Goal: Transaction & Acquisition: Obtain resource

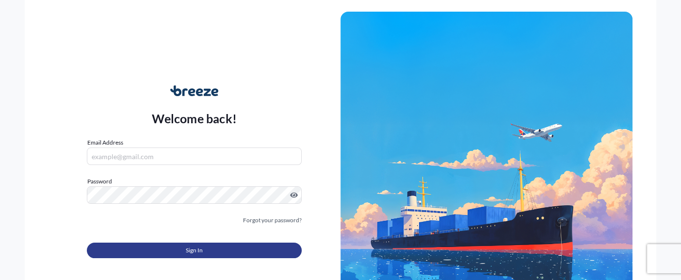
type input "[EMAIL_ADDRESS][DOMAIN_NAME]"
click at [248, 244] on button "Sign In" at bounding box center [194, 251] width 215 height 16
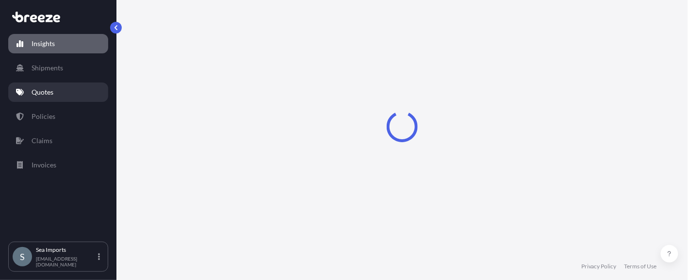
click at [50, 90] on p "Quotes" at bounding box center [43, 92] width 22 height 10
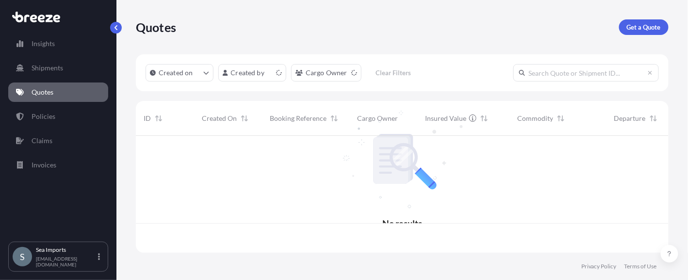
scroll to position [115, 525]
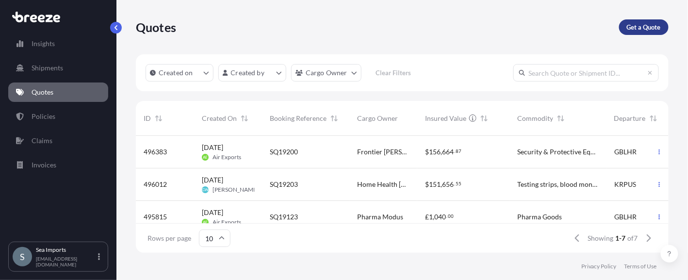
click at [636, 21] on link "Get a Quote" at bounding box center [643, 27] width 49 height 16
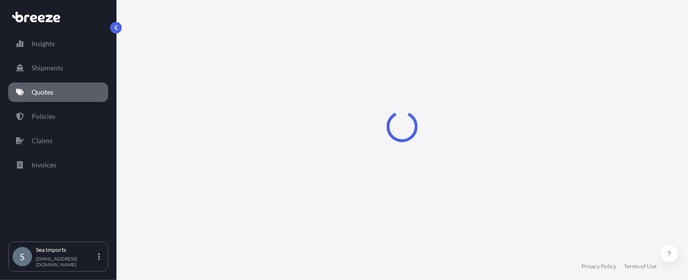
select select "Sea"
select select "1"
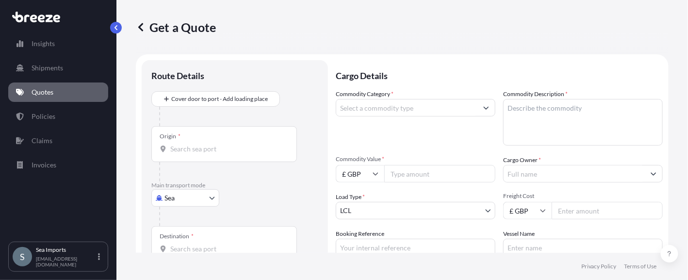
scroll to position [15, 0]
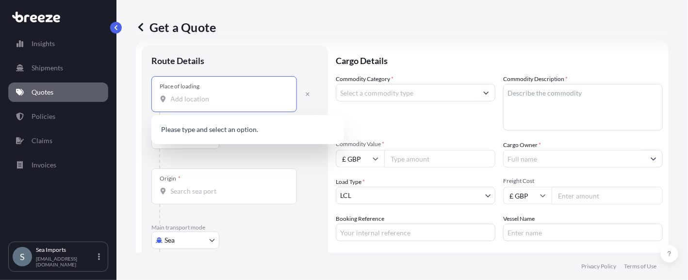
click at [193, 97] on input "Place of loading" at bounding box center [227, 99] width 114 height 10
click at [307, 93] on icon "button" at bounding box center [308, 94] width 6 height 6
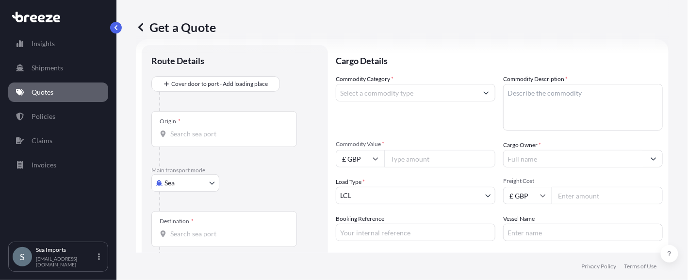
click at [190, 130] on input "Origin *" at bounding box center [227, 134] width 114 height 10
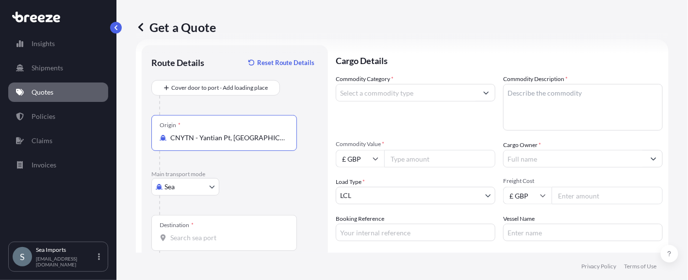
type input "CNYTN - Yantian Pt, [GEOGRAPHIC_DATA]"
click at [192, 229] on div "Destination *" at bounding box center [224, 233] width 146 height 36
click at [192, 233] on input "Destination *" at bounding box center [227, 238] width 114 height 10
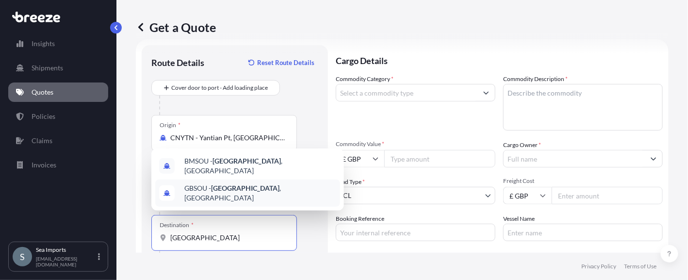
click at [209, 197] on span "GBSOU - [GEOGRAPHIC_DATA] , [GEOGRAPHIC_DATA]" at bounding box center [260, 192] width 152 height 19
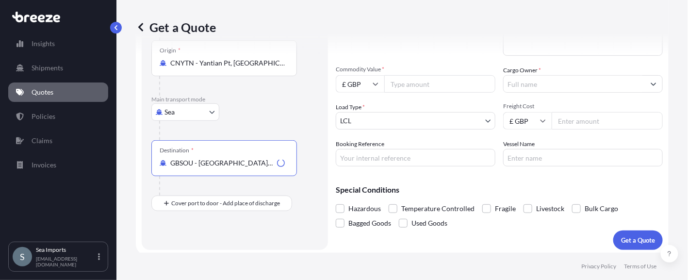
scroll to position [92, 0]
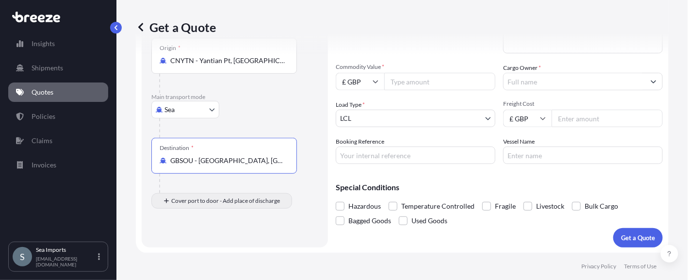
type input "GBSOU - [GEOGRAPHIC_DATA], [GEOGRAPHIC_DATA]"
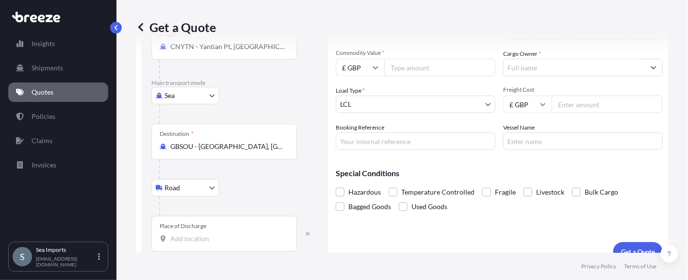
scroll to position [119, 0]
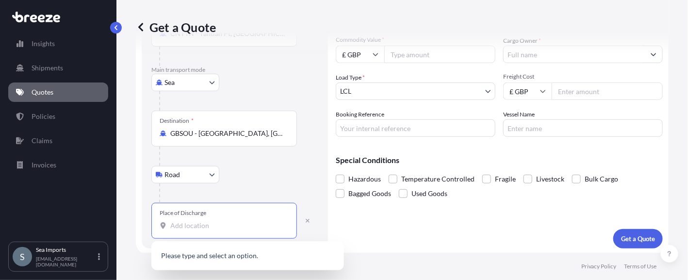
click at [202, 224] on input "Place of Discharge" at bounding box center [227, 226] width 114 height 10
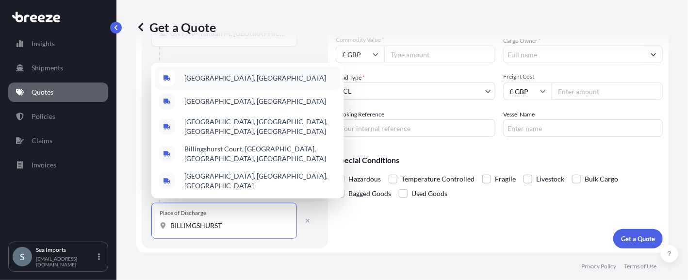
click at [225, 80] on div "[GEOGRAPHIC_DATA], [GEOGRAPHIC_DATA]" at bounding box center [247, 77] width 185 height 23
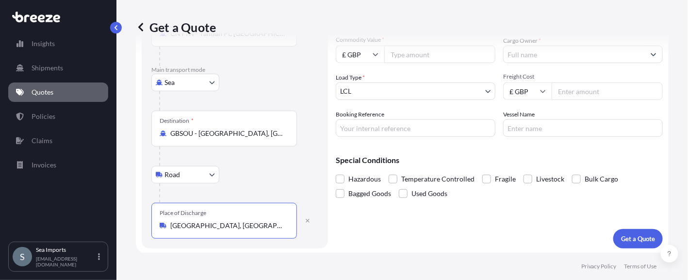
type input "[GEOGRAPHIC_DATA], [GEOGRAPHIC_DATA]"
click at [408, 54] on div "Get a Quote" at bounding box center [402, 27] width 533 height 54
click at [412, 54] on input "Commodity Value *" at bounding box center [439, 54] width 111 height 17
type input "17620"
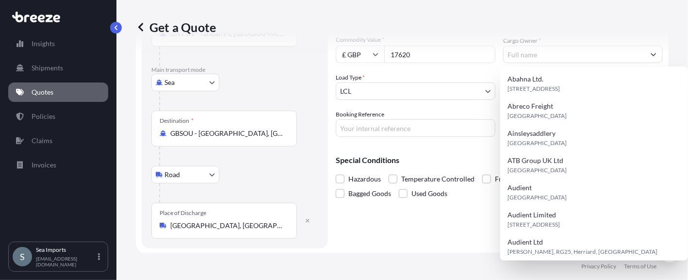
click at [490, 105] on div "Commodity Category * Commodity Description * Commodity Value * £ GBP 17620 Carg…" at bounding box center [499, 53] width 327 height 167
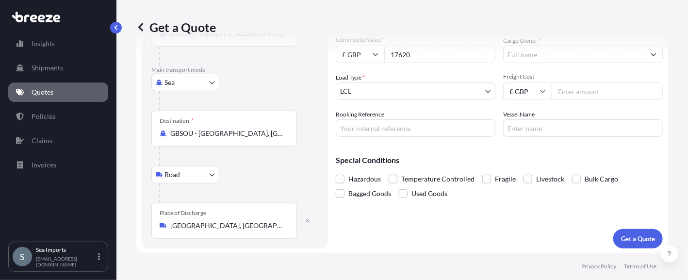
click at [566, 91] on input "Freight Cost" at bounding box center [607, 90] width 111 height 17
type input "3155"
click at [561, 48] on div "Get a Quote" at bounding box center [402, 27] width 533 height 54
click at [562, 52] on div "Get a Quote" at bounding box center [402, 27] width 533 height 54
click at [609, 52] on div "Get a Quote" at bounding box center [402, 27] width 533 height 54
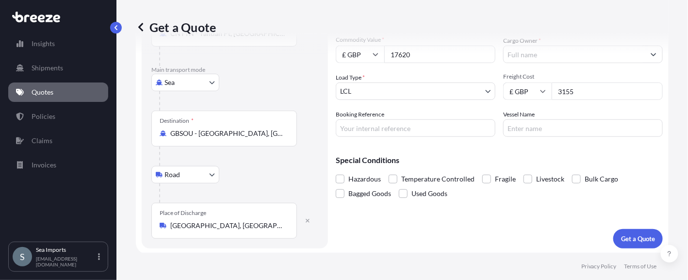
click at [609, 52] on div "Get a Quote" at bounding box center [402, 27] width 533 height 54
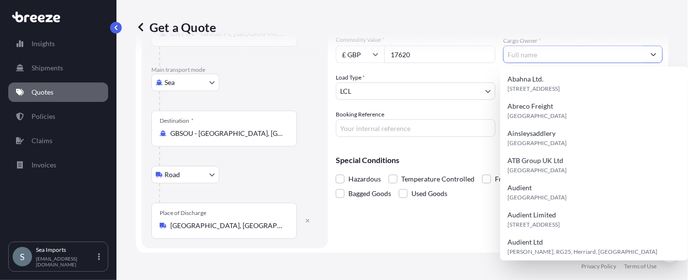
click at [651, 55] on icon "Show suggestions" at bounding box center [654, 54] width 6 height 6
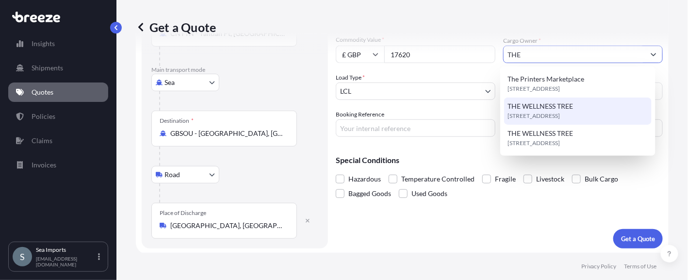
click at [546, 106] on span "THE WELLNESS TREE" at bounding box center [540, 106] width 65 height 10
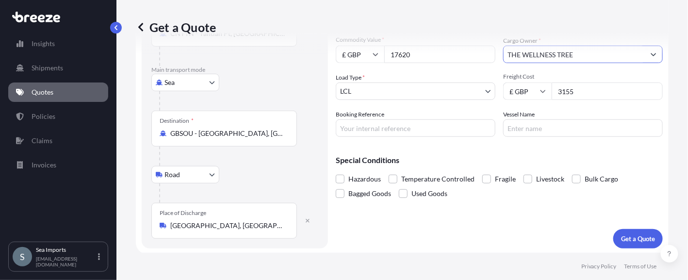
type input "THE WELLNESS TREE"
click at [394, 129] on input "Booking Reference" at bounding box center [416, 127] width 160 height 17
type input "SI30865"
click at [517, 130] on input "Vessel Name" at bounding box center [583, 127] width 160 height 17
click at [530, 126] on input "Vessel Name" at bounding box center [583, 127] width 160 height 17
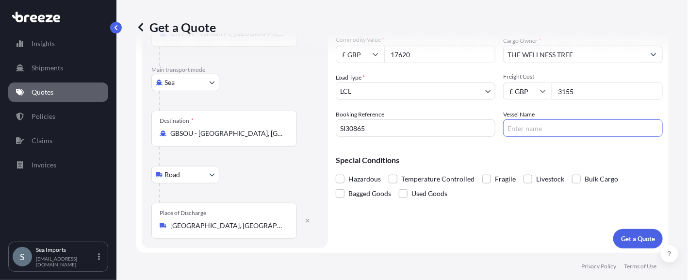
paste input "CMA CGM KERGUELEN"
type input "CMA CGM KERGUELEN"
click at [621, 236] on p "Get a Quote" at bounding box center [638, 239] width 34 height 10
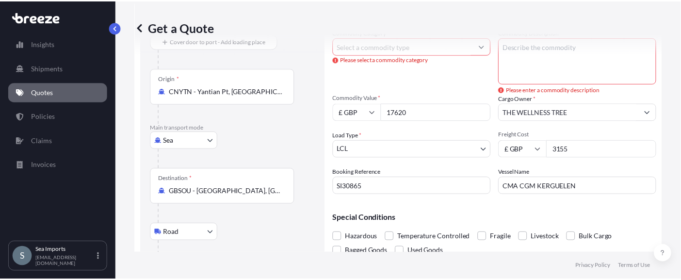
scroll to position [0, 0]
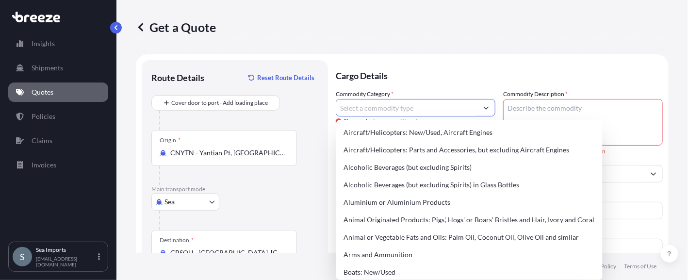
click at [388, 109] on input "Commodity Category *" at bounding box center [406, 107] width 141 height 17
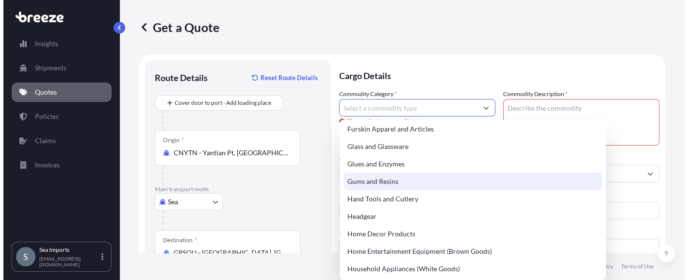
scroll to position [873, 0]
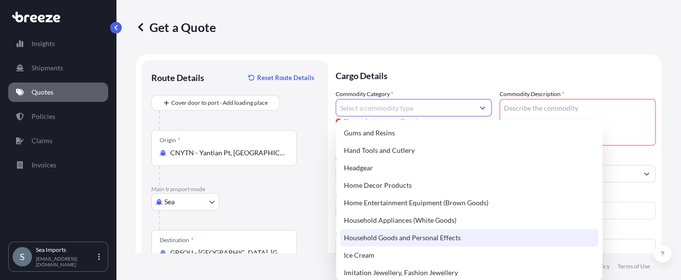
click at [405, 236] on div "Household Goods and Personal Effects" at bounding box center [469, 237] width 259 height 17
type input "Household Goods and Personal Effects"
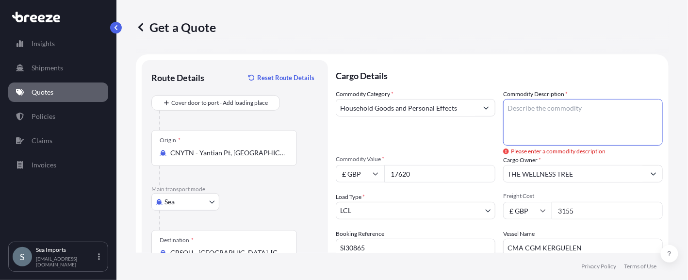
click at [524, 109] on textarea "Commodity Description *" at bounding box center [583, 122] width 160 height 47
click at [505, 103] on textarea "LITCHWARE" at bounding box center [583, 122] width 160 height 47
click at [523, 106] on textarea "KITCHWARE" at bounding box center [583, 122] width 160 height 47
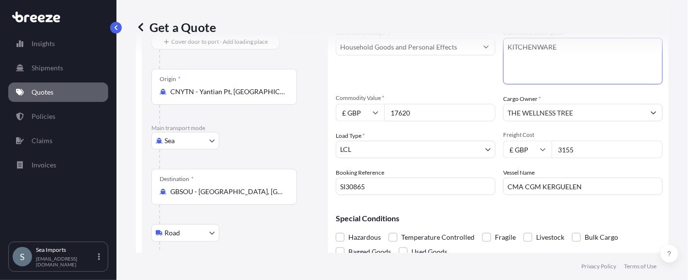
scroll to position [119, 0]
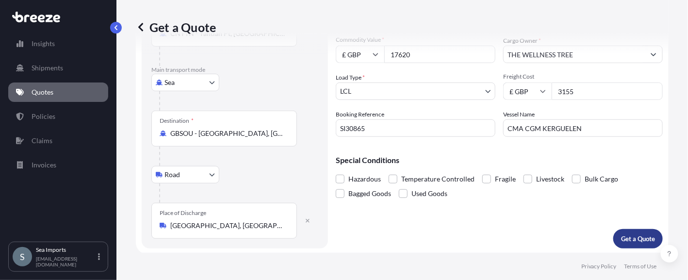
type textarea "KITCHENWARE"
click at [639, 236] on p "Get a Quote" at bounding box center [638, 239] width 34 height 10
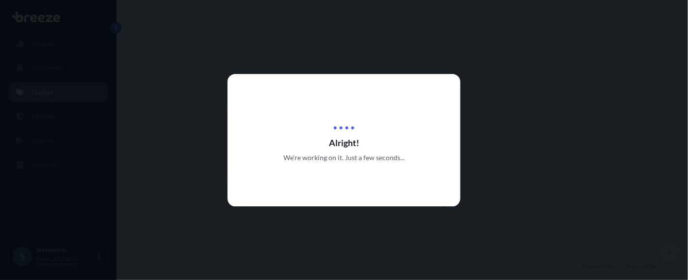
select select "Sea"
select select "Road"
select select "1"
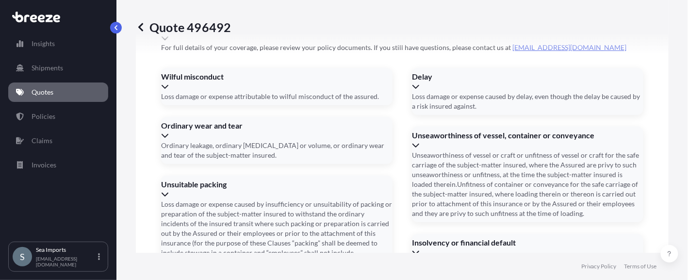
scroll to position [1256, 0]
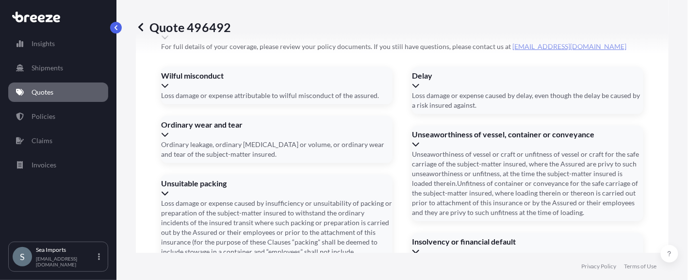
scroll to position [1219, 0]
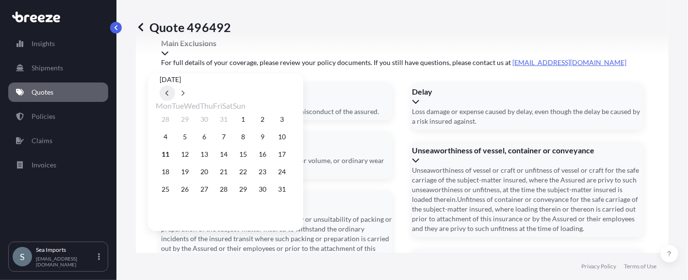
click at [168, 91] on icon at bounding box center [166, 93] width 3 height 5
click at [191, 85] on button at bounding box center [183, 93] width 16 height 16
click at [231, 138] on button "7" at bounding box center [224, 137] width 16 height 16
type input "[DATE]"
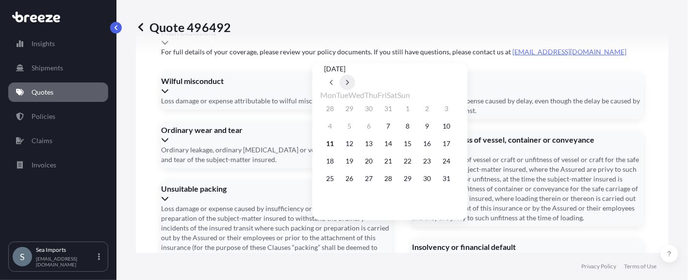
click at [355, 75] on button at bounding box center [348, 83] width 16 height 16
click at [351, 126] on button "9" at bounding box center [350, 126] width 16 height 16
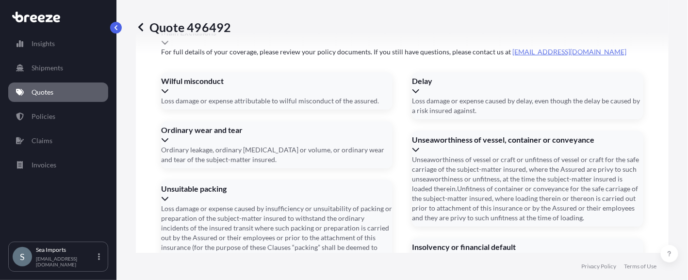
type input "[DATE]"
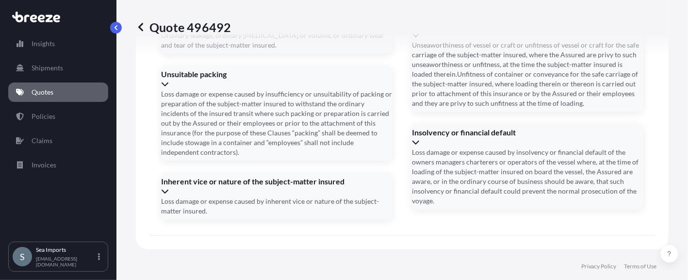
scroll to position [1335, 0]
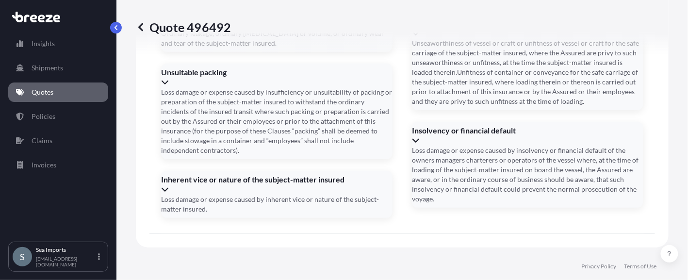
paste input "SLEU2472337"
type input "SLEU2472337"
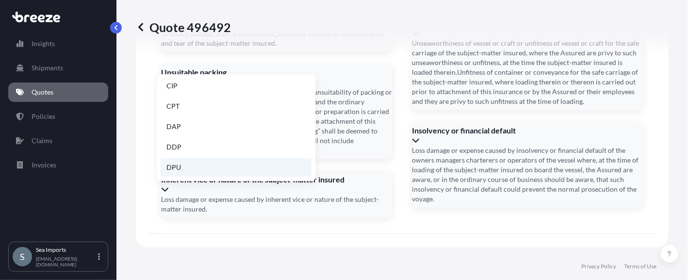
scroll to position [123, 0]
click at [183, 168] on li "FOB" at bounding box center [236, 168] width 151 height 18
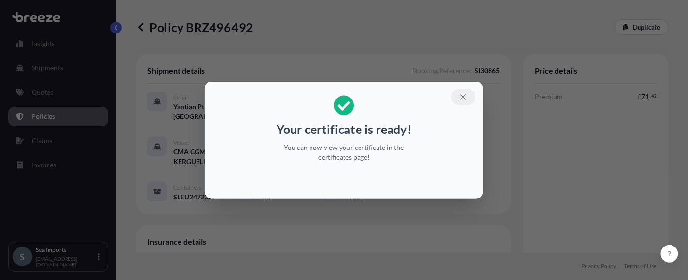
click at [463, 94] on icon "button" at bounding box center [463, 97] width 9 height 9
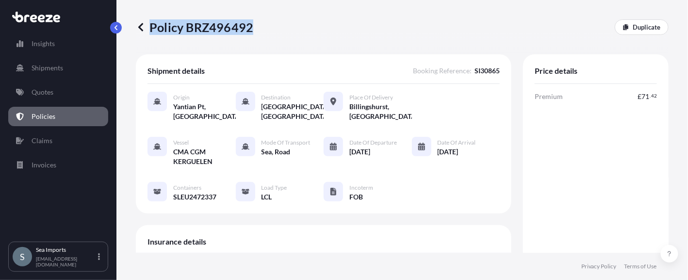
drag, startPoint x: 267, startPoint y: 27, endPoint x: 249, endPoint y: 30, distance: 17.7
click at [249, 30] on div "Policy BRZ496492 Duplicate" at bounding box center [402, 27] width 533 height 16
copy p "Policy BRZ496492"
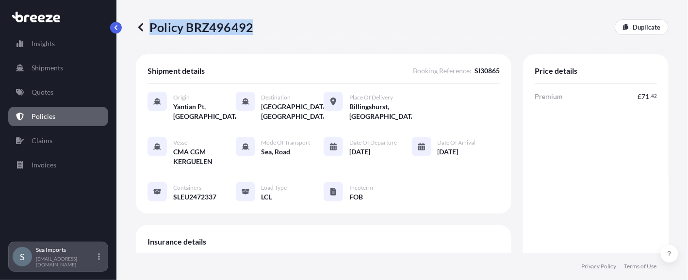
click at [55, 254] on p "Sea Imports" at bounding box center [66, 250] width 60 height 8
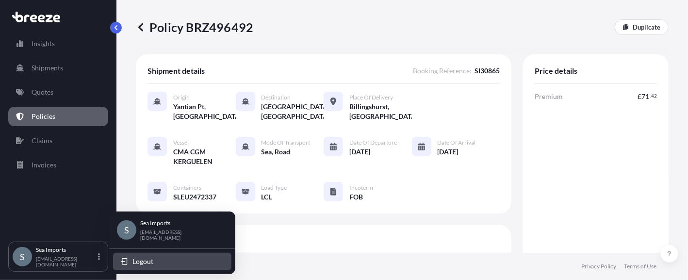
click at [150, 261] on span "Logout" at bounding box center [142, 262] width 21 height 10
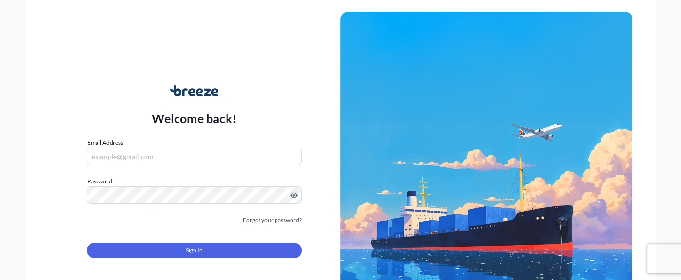
type input "[EMAIL_ADDRESS][DOMAIN_NAME]"
